Goal: Navigation & Orientation: Understand site structure

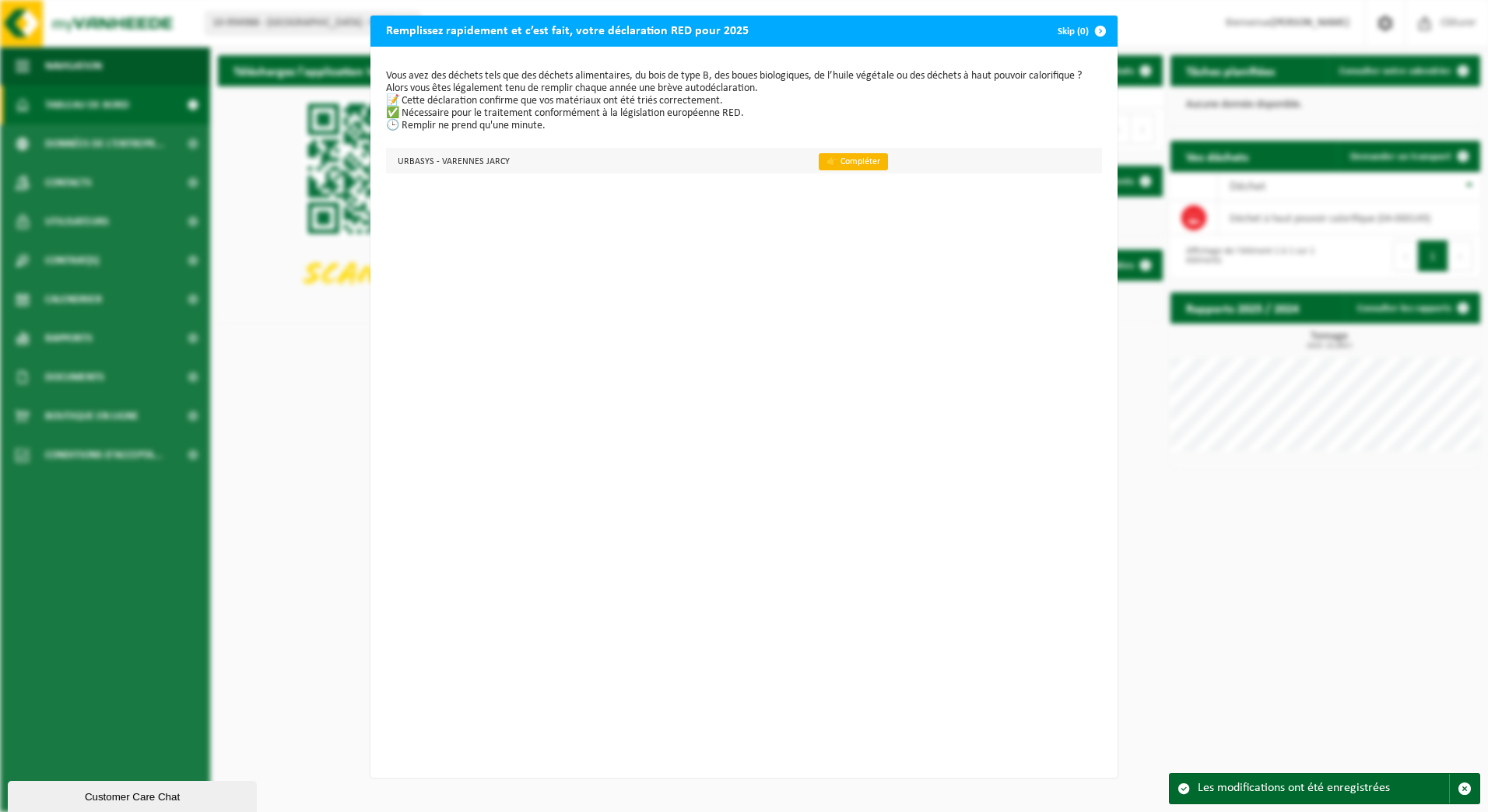
click at [837, 164] on link "👉 Compléter" at bounding box center [853, 162] width 70 height 17
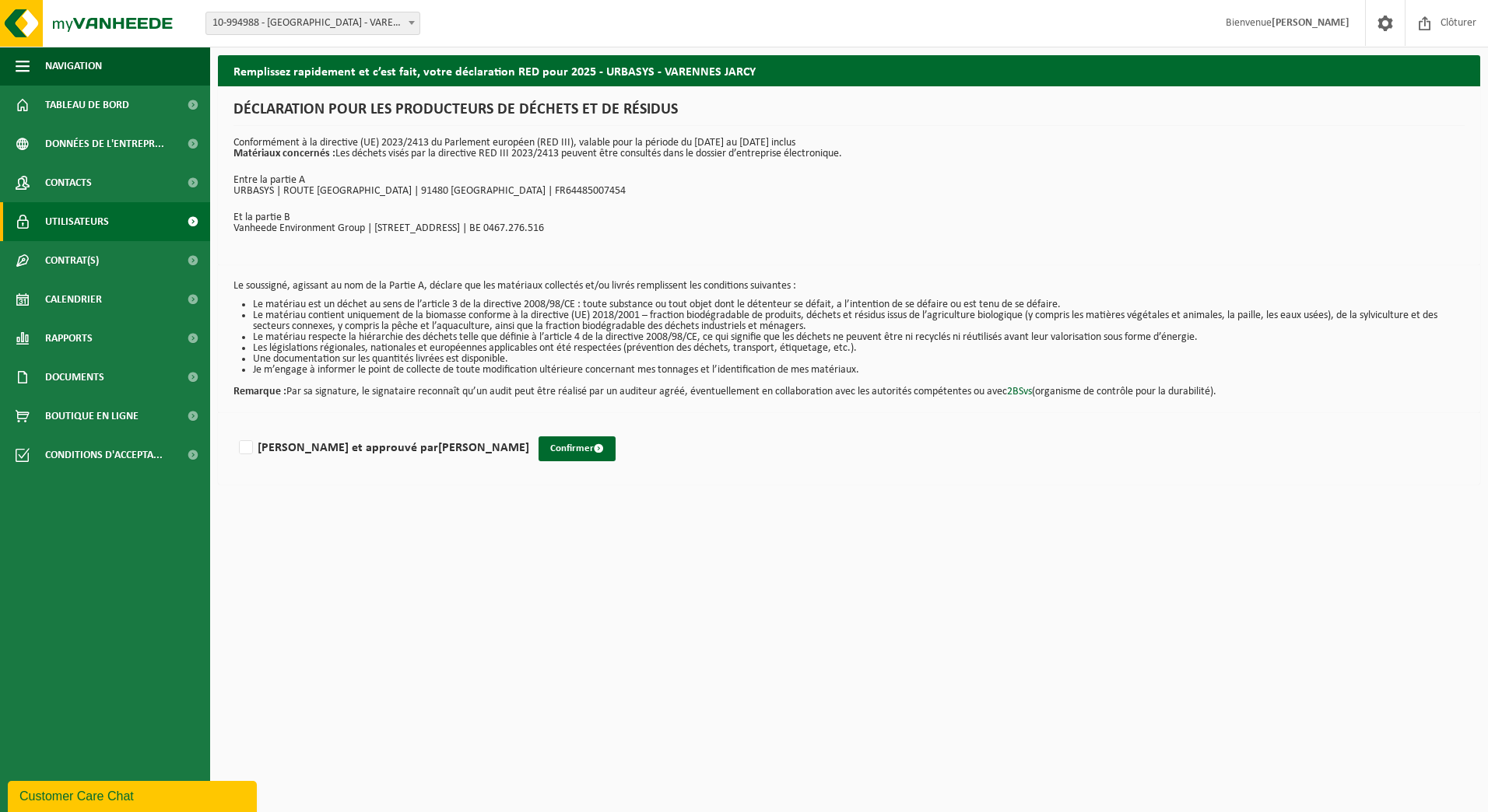
click at [131, 223] on link "Utilisateurs" at bounding box center [105, 221] width 210 height 39
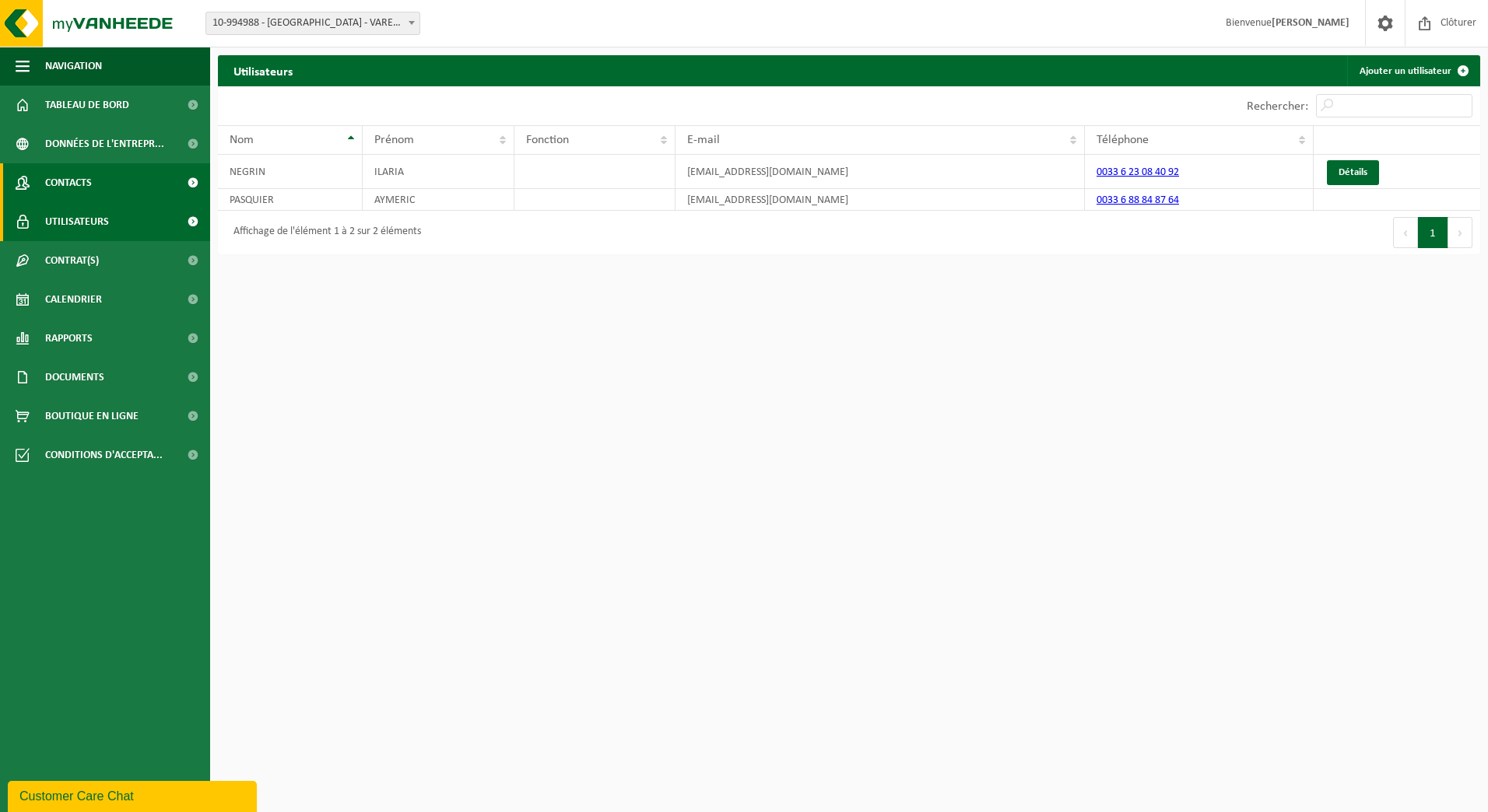
click at [88, 184] on span "Contacts" at bounding box center [69, 182] width 46 height 39
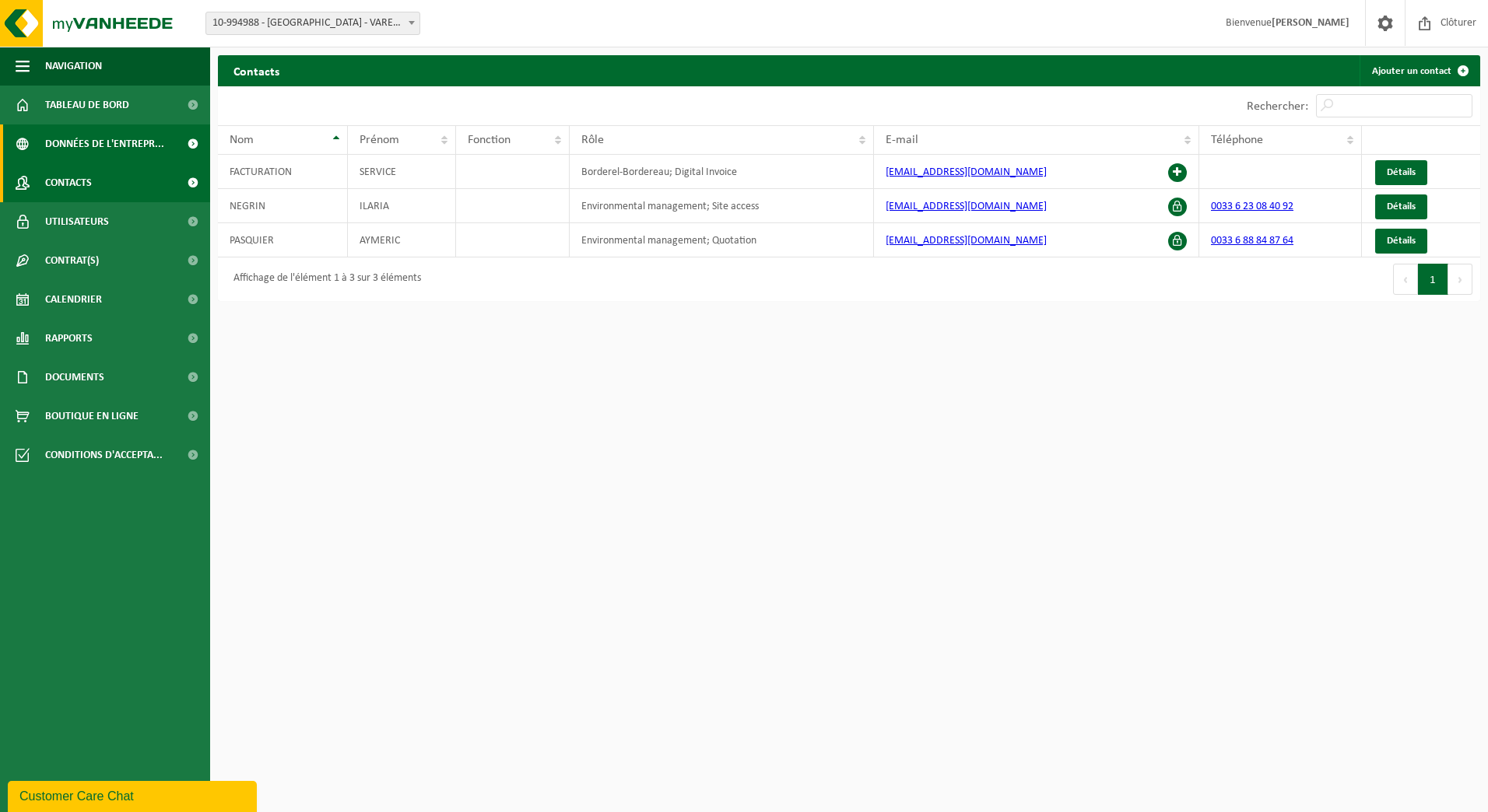
click at [104, 143] on span "Données de l'entrepr..." at bounding box center [105, 143] width 119 height 39
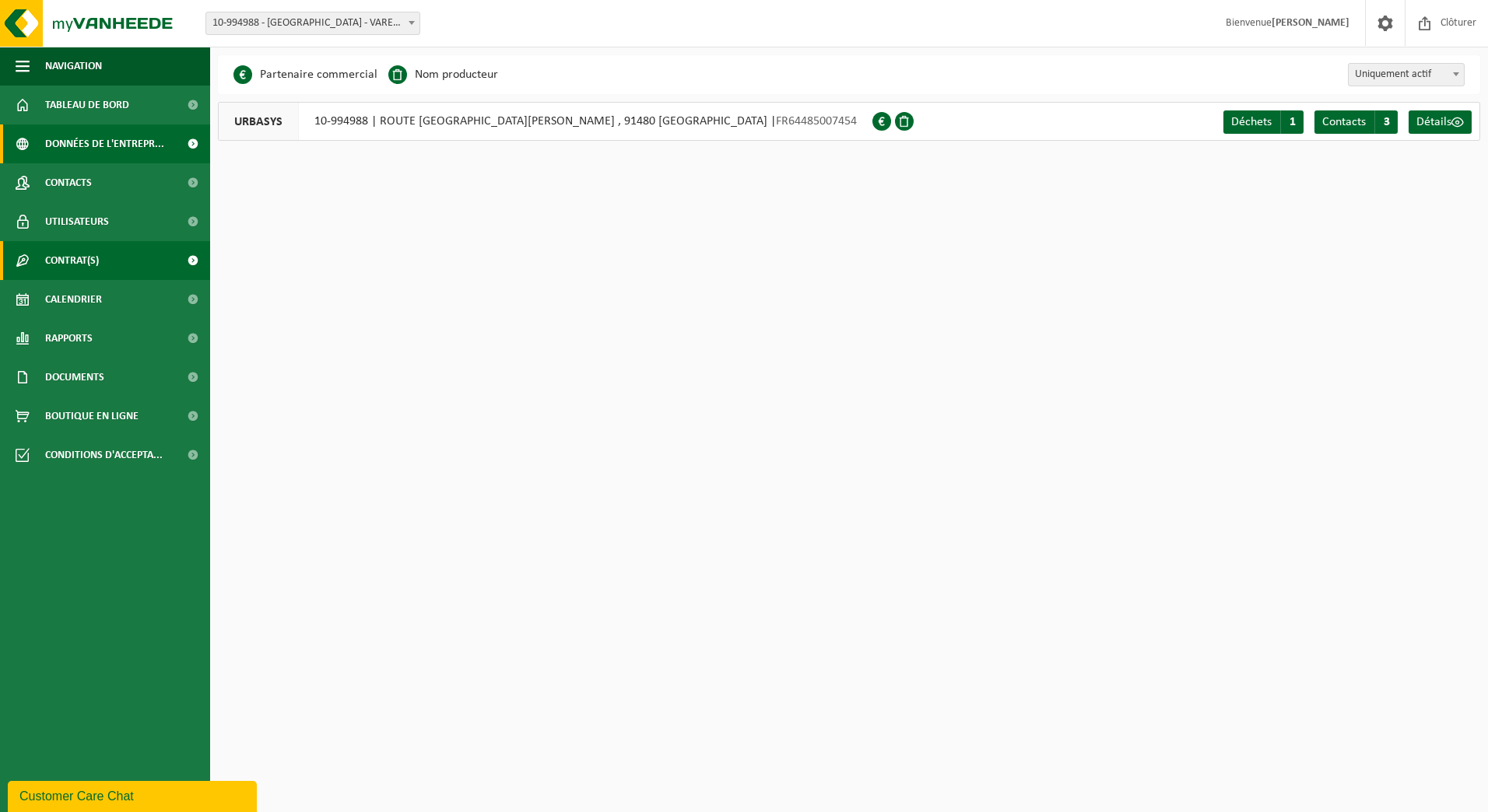
click at [88, 264] on span "Contrat(s)" at bounding box center [72, 260] width 54 height 39
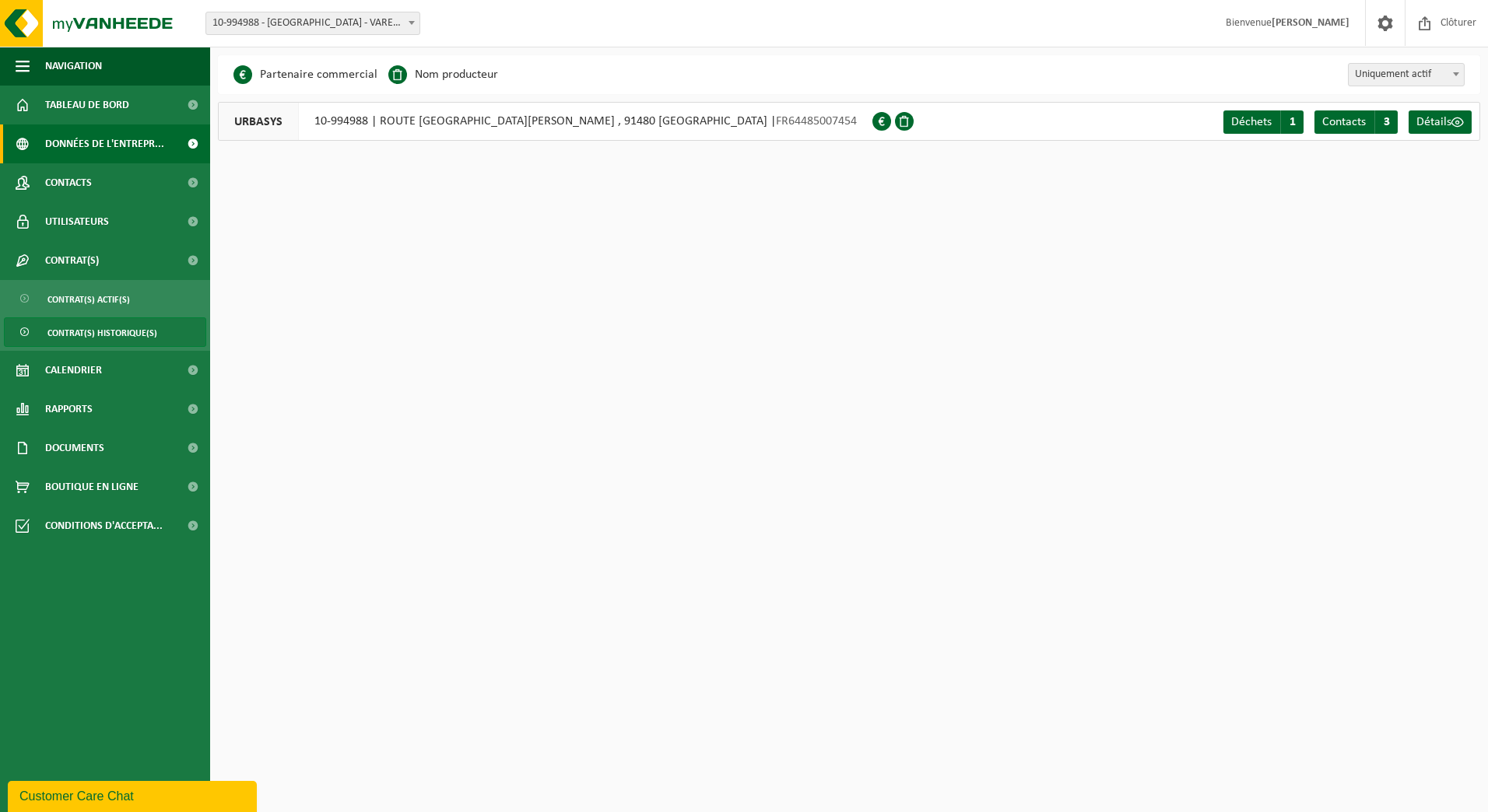
click at [99, 336] on span "Contrat(s) historique(s)" at bounding box center [102, 333] width 110 height 29
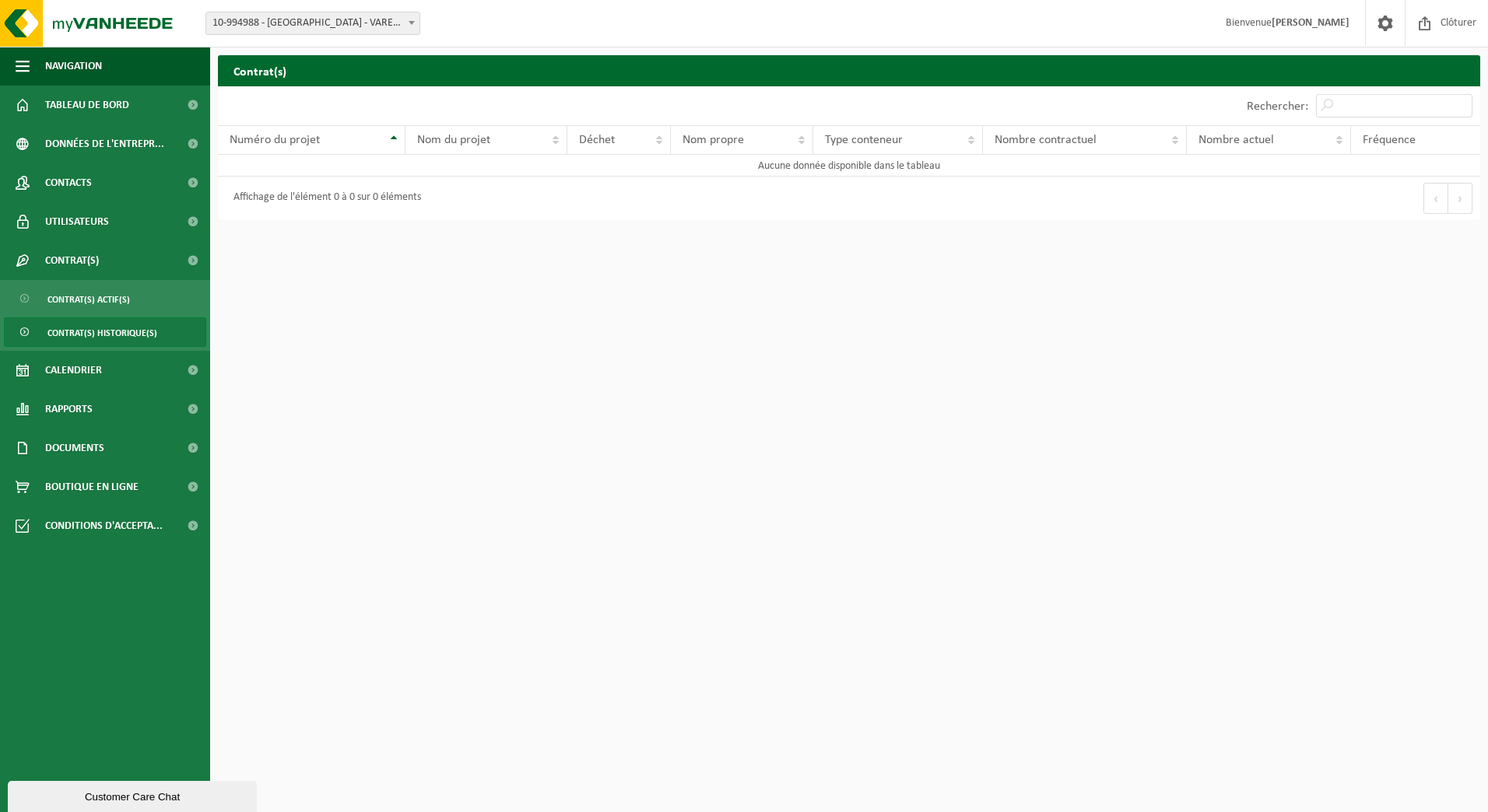
click at [86, 367] on span "Calendrier" at bounding box center [74, 370] width 57 height 39
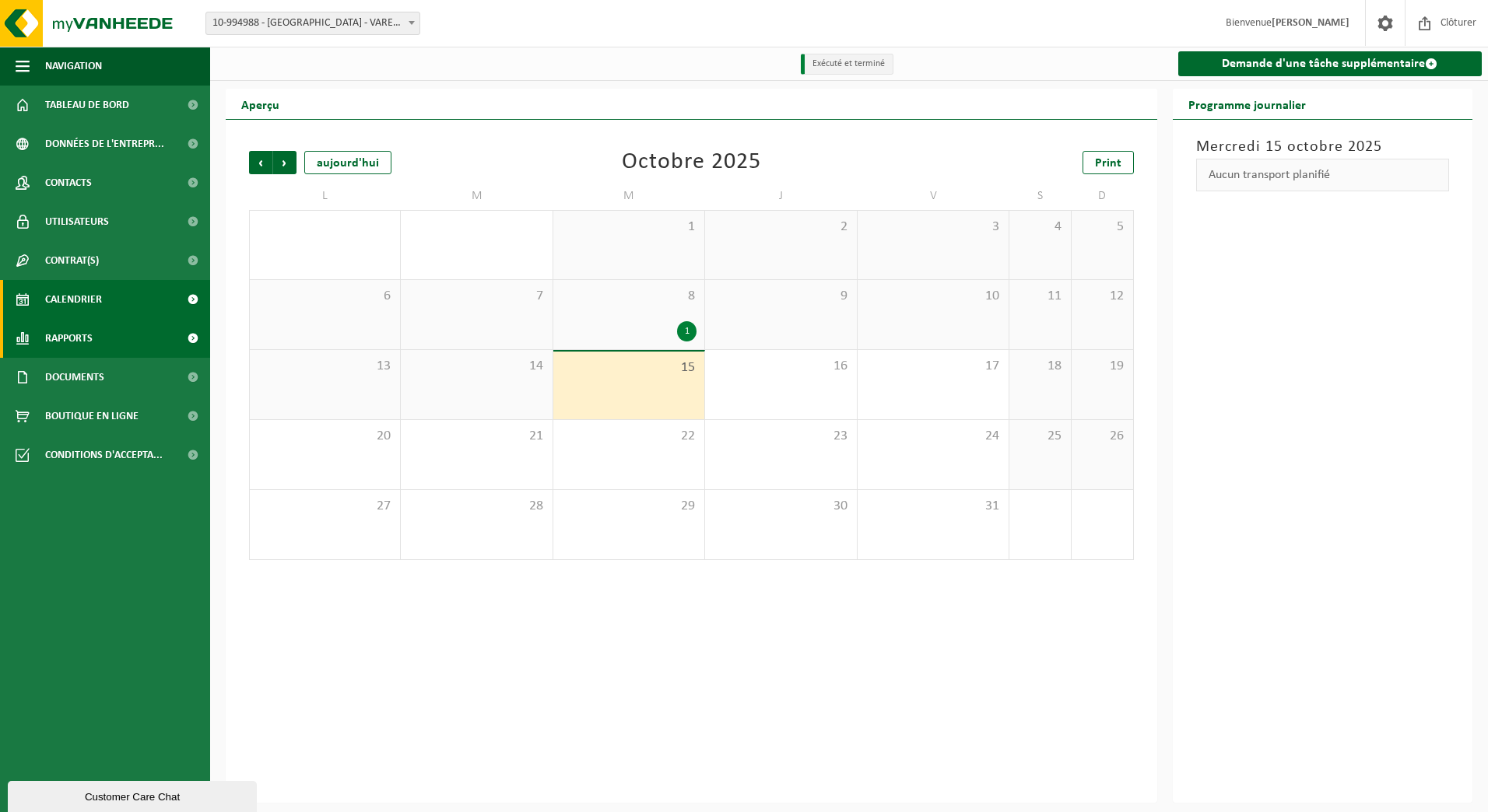
click at [98, 345] on link "Rapports" at bounding box center [105, 338] width 210 height 39
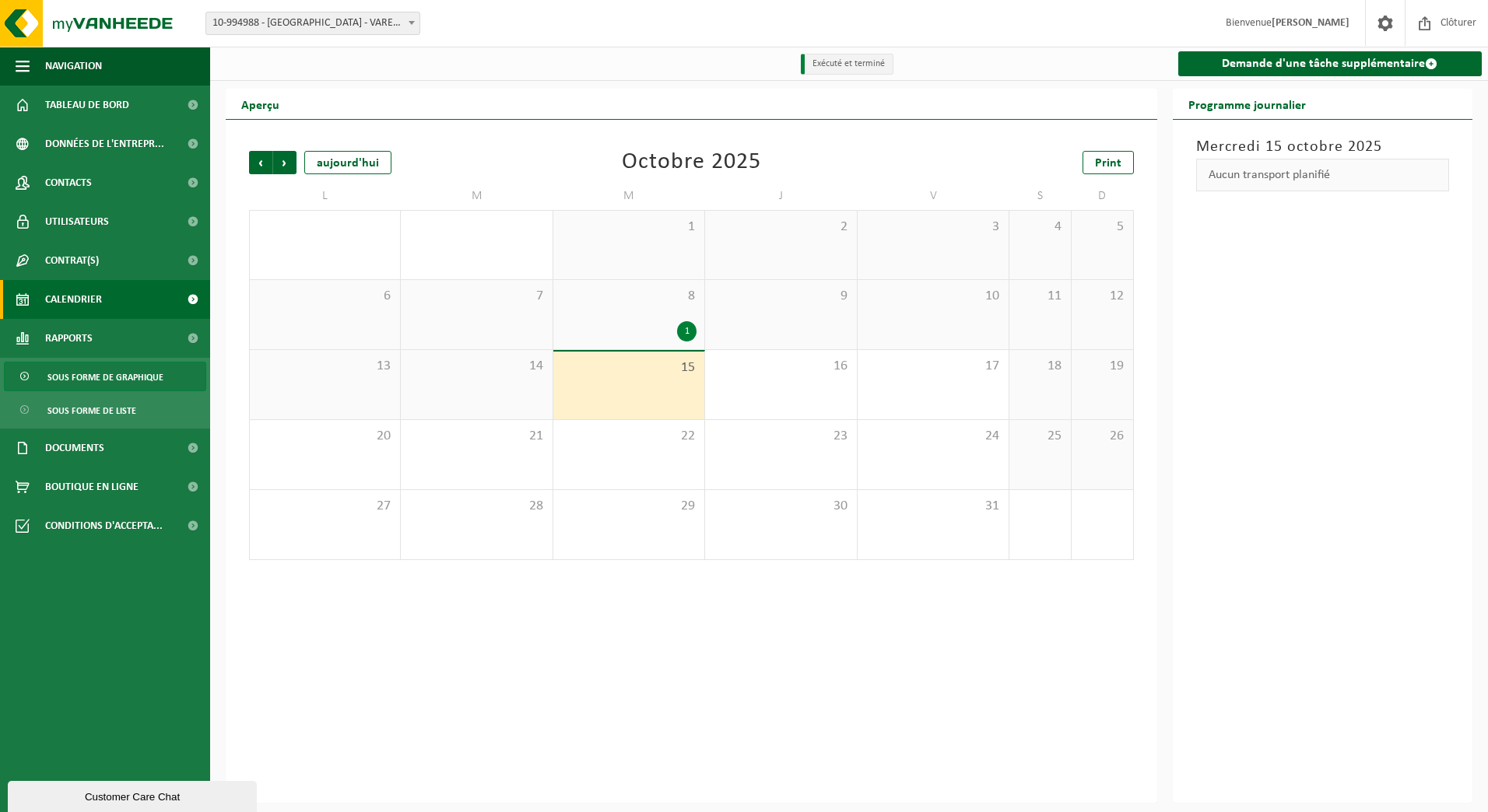
click at [73, 379] on span "Sous forme de graphique" at bounding box center [105, 377] width 116 height 29
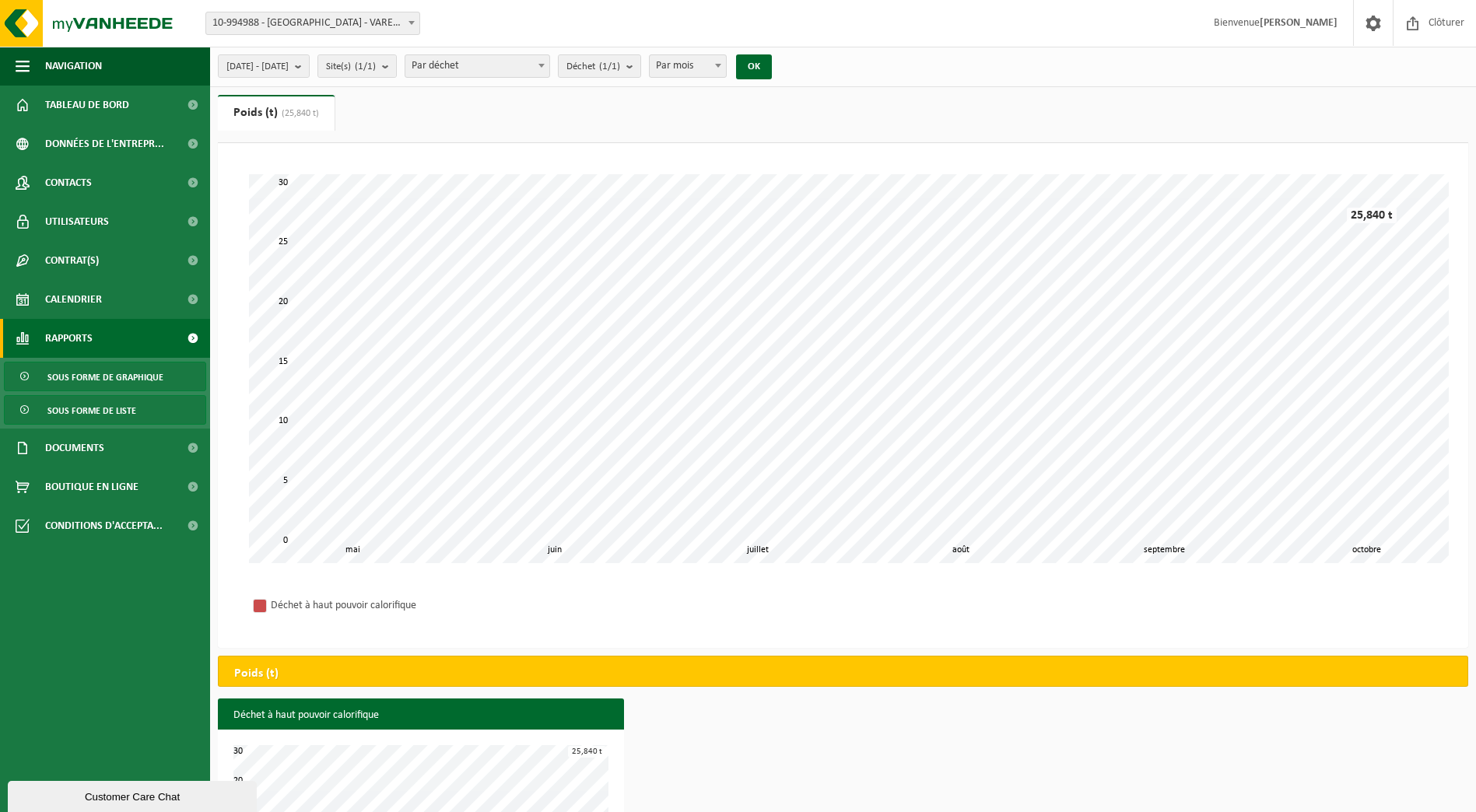
click at [79, 410] on span "Sous forme de liste" at bounding box center [91, 410] width 88 height 29
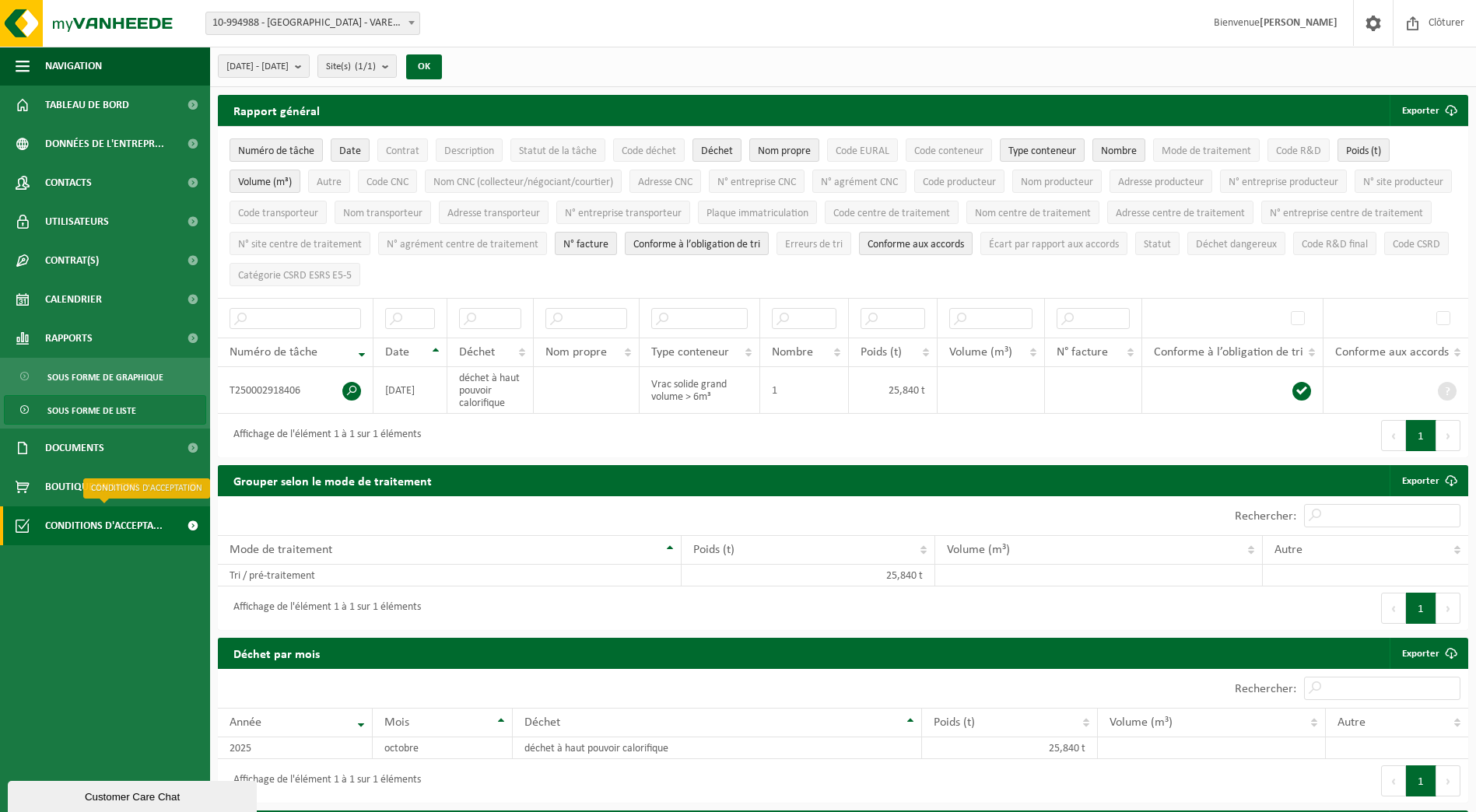
click at [121, 527] on span "Conditions d'accepta..." at bounding box center [104, 525] width 118 height 39
